Goal: Information Seeking & Learning: Learn about a topic

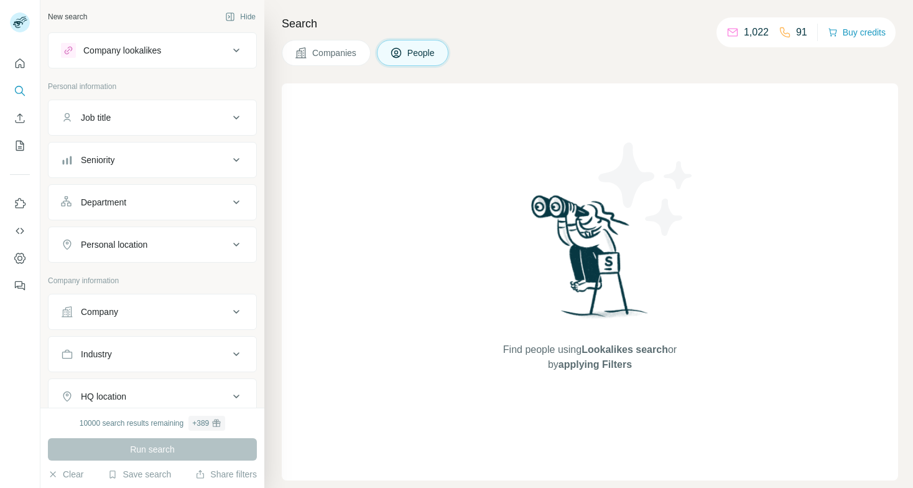
drag, startPoint x: 0, startPoint y: 0, endPoint x: 428, endPoint y: 56, distance: 431.7
click at [428, 56] on span "People" at bounding box center [422, 53] width 29 height 12
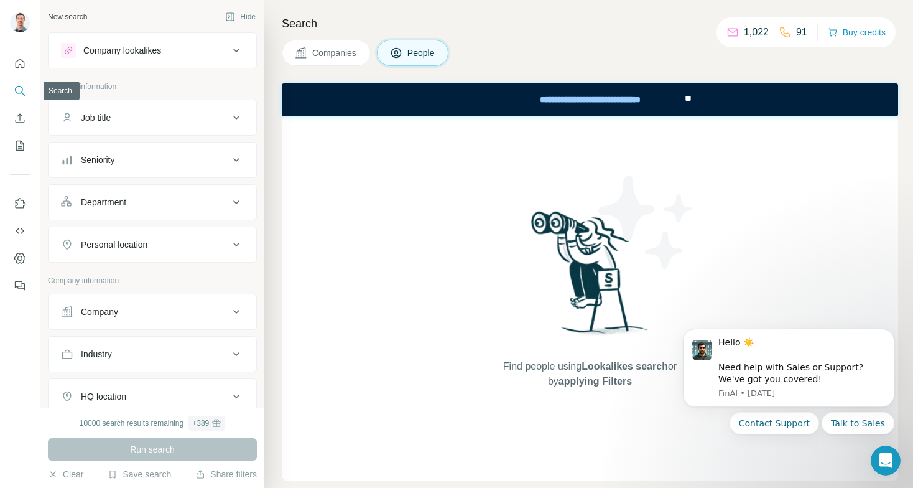
click at [19, 85] on icon "Search" at bounding box center [20, 91] width 12 height 12
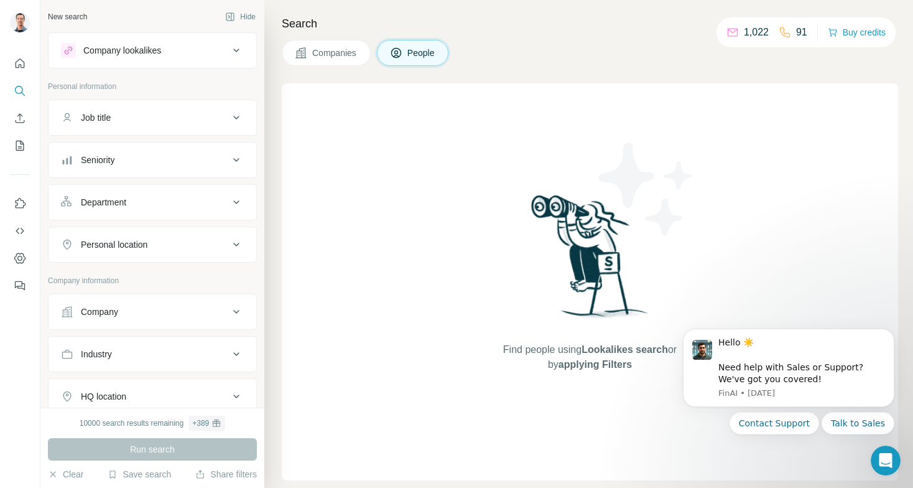
click at [386, 96] on div "Find people using Lookalikes search or by applying Filters" at bounding box center [590, 281] width 617 height 397
click at [386, 100] on div "Find people using Lookalikes search or by applying Filters" at bounding box center [590, 281] width 617 height 397
click at [342, 54] on span "Companies" at bounding box center [334, 53] width 45 height 12
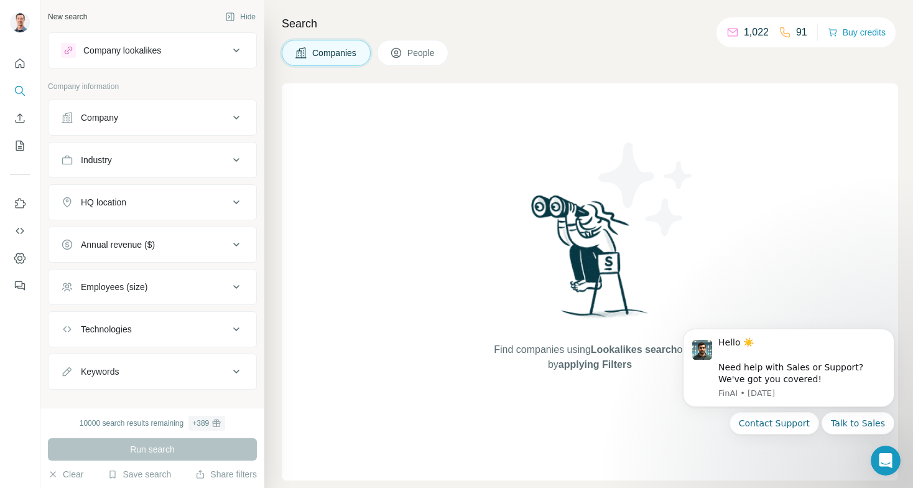
click at [416, 45] on button "People" at bounding box center [413, 53] width 72 height 26
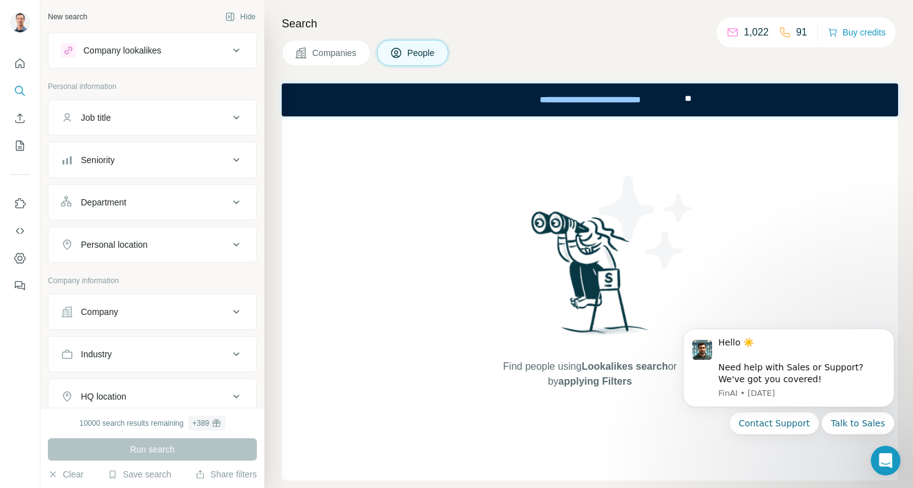
click at [231, 45] on icon at bounding box center [236, 50] width 15 height 15
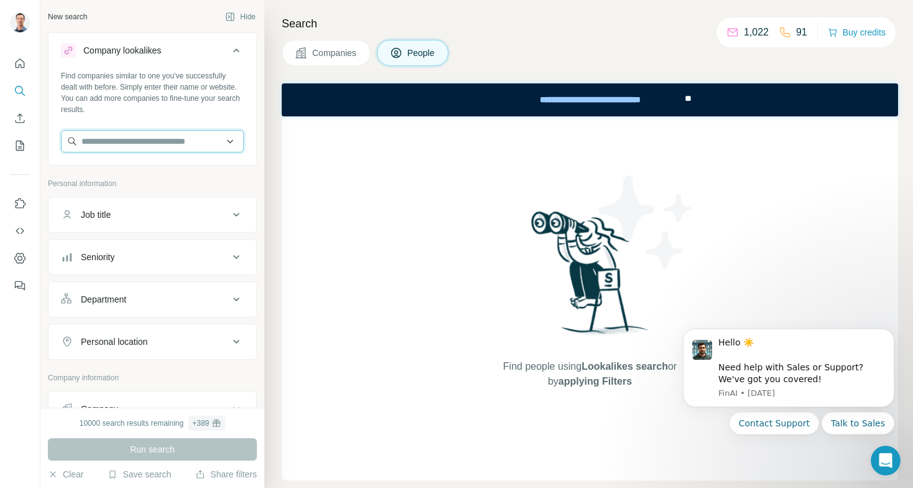
click at [160, 143] on input "text" at bounding box center [152, 141] width 183 height 22
type input "**********"
click at [139, 446] on div "Run search" at bounding box center [152, 449] width 209 height 22
